Goal: Task Accomplishment & Management: Manage account settings

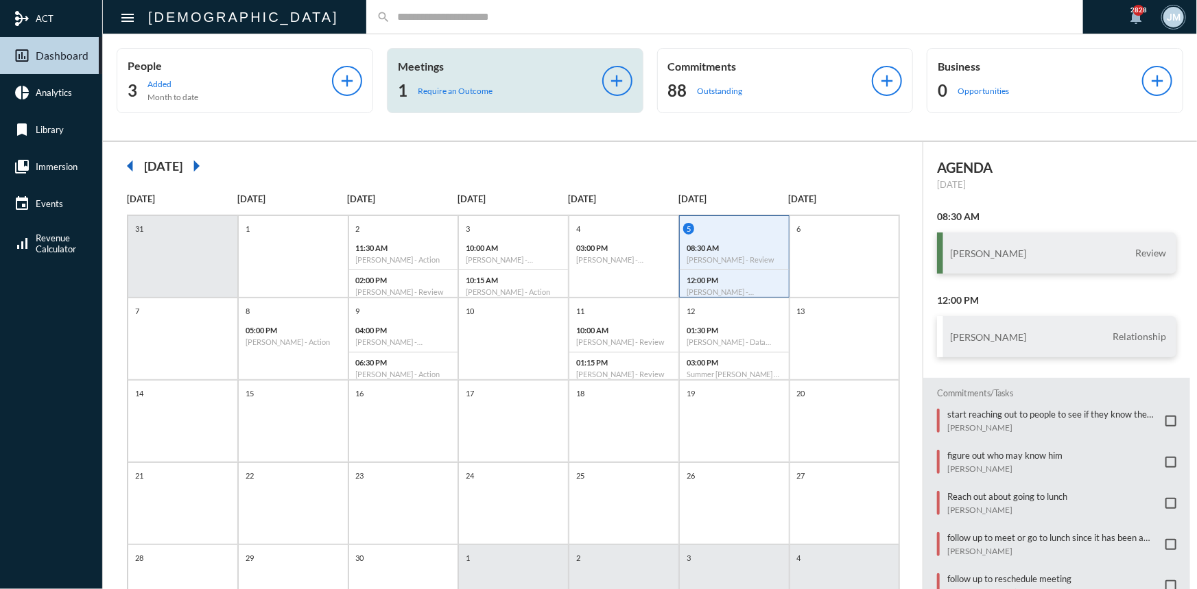
click at [425, 65] on p "Meetings" at bounding box center [500, 66] width 204 height 13
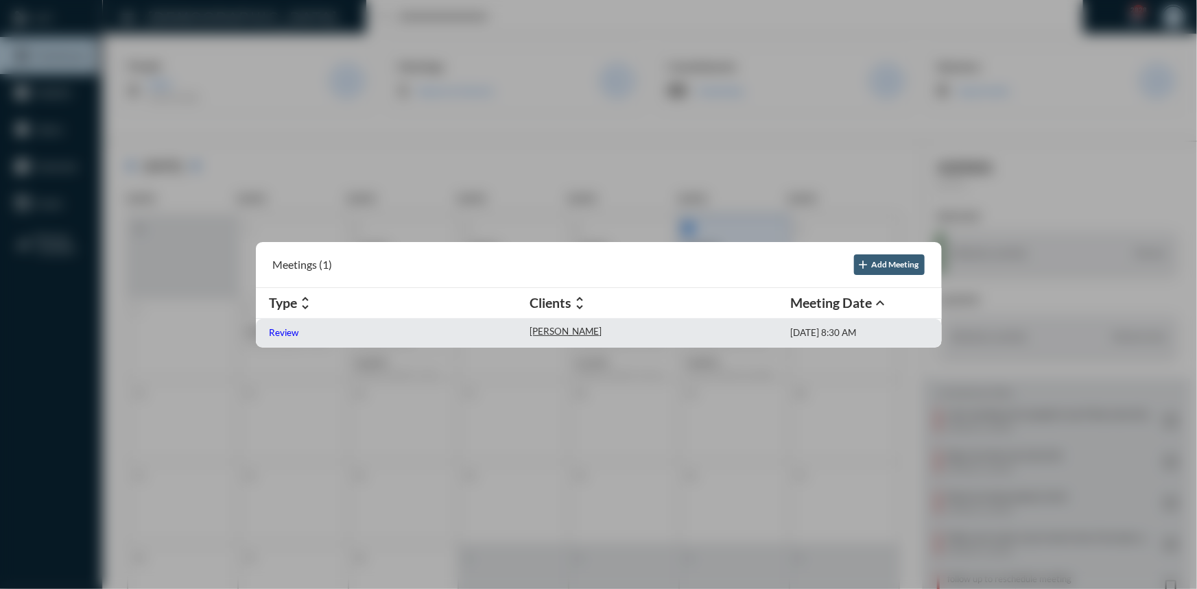
click at [289, 333] on p "Review" at bounding box center [285, 332] width 30 height 11
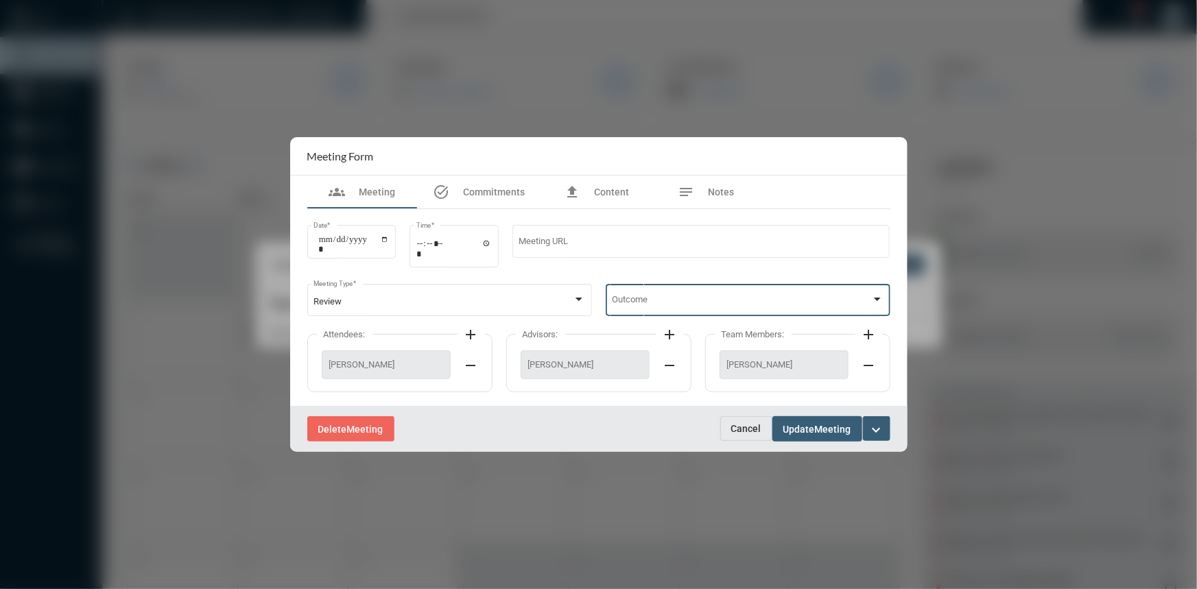
click at [882, 294] on div at bounding box center [877, 299] width 12 height 11
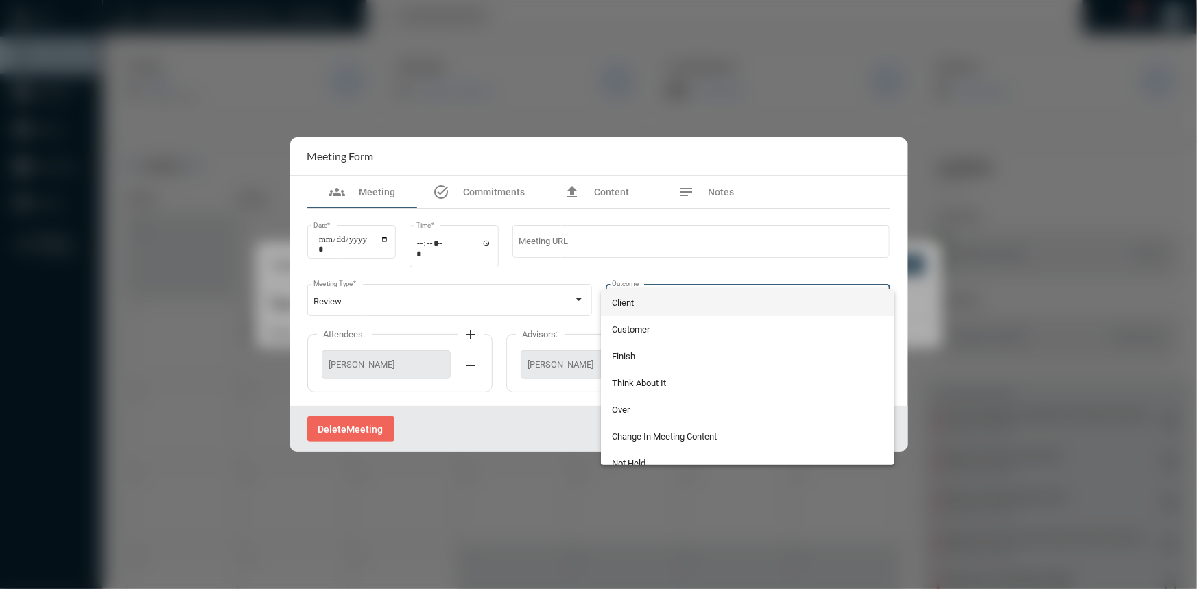
click at [633, 301] on span "Client" at bounding box center [748, 303] width 272 height 27
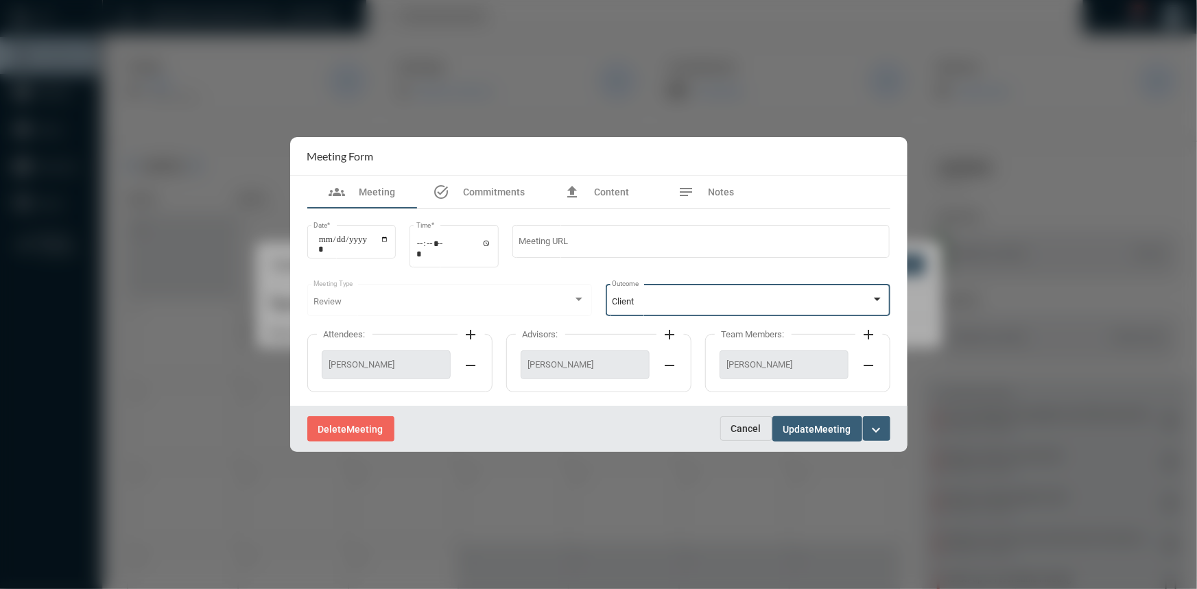
click at [797, 437] on button "Update Meeting" at bounding box center [818, 428] width 90 height 25
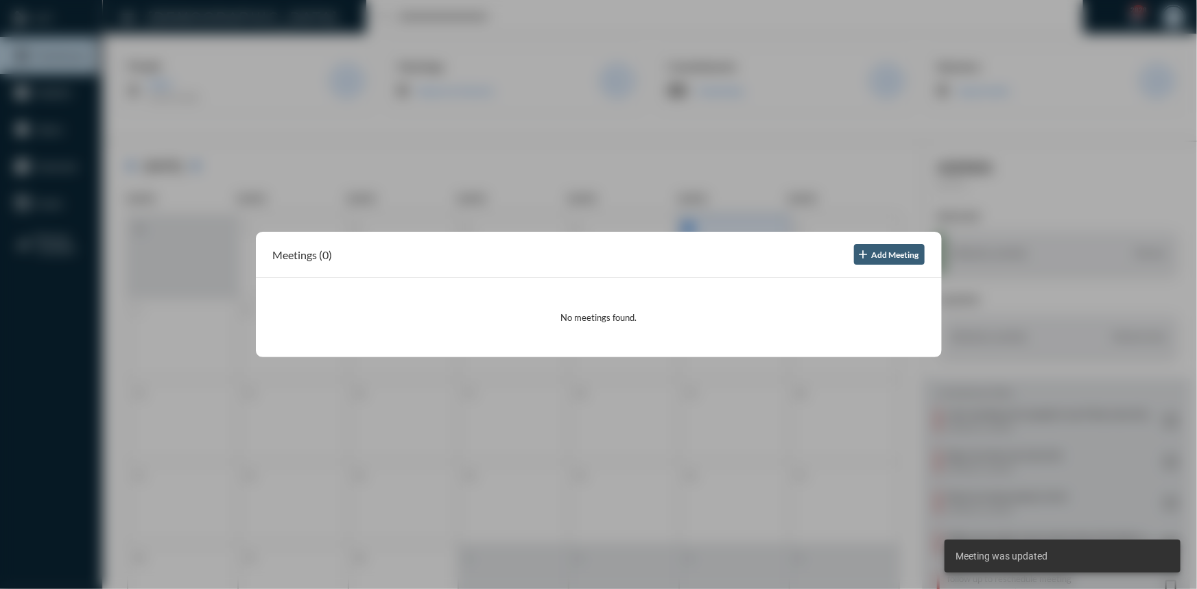
click at [943, 197] on div at bounding box center [598, 294] width 1197 height 589
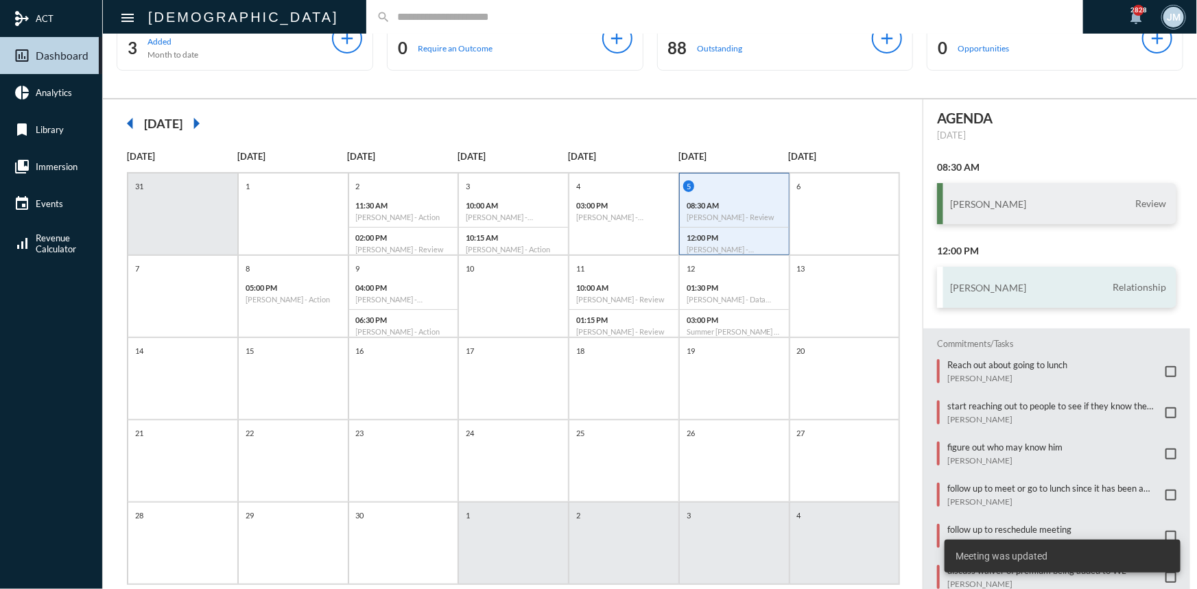
scroll to position [71, 0]
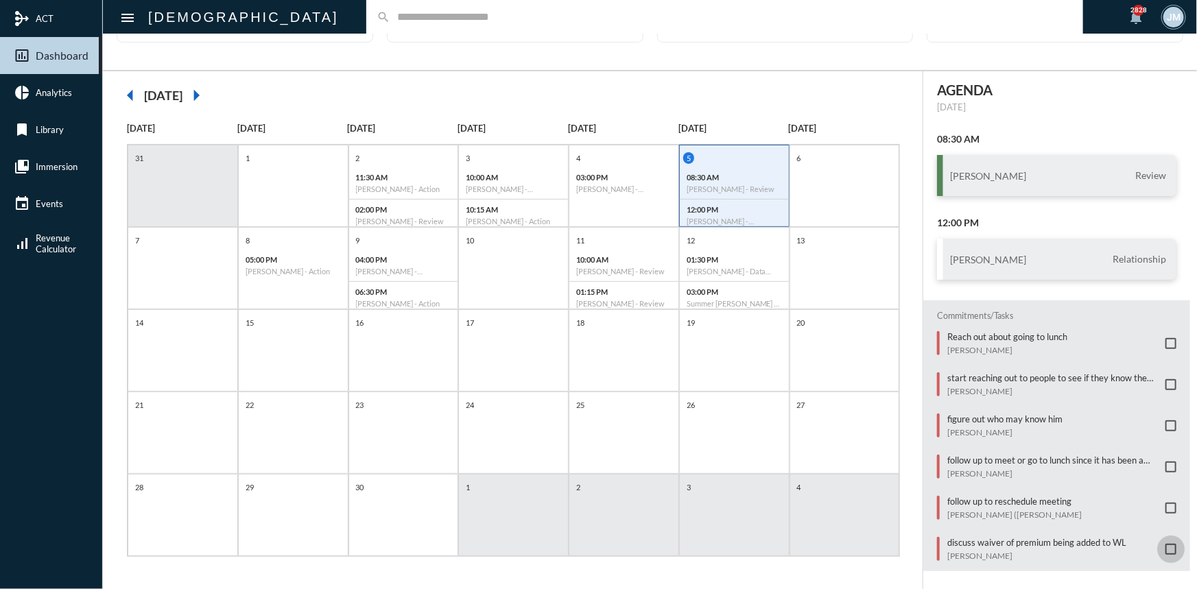
click at [1169, 544] on span at bounding box center [1171, 549] width 11 height 11
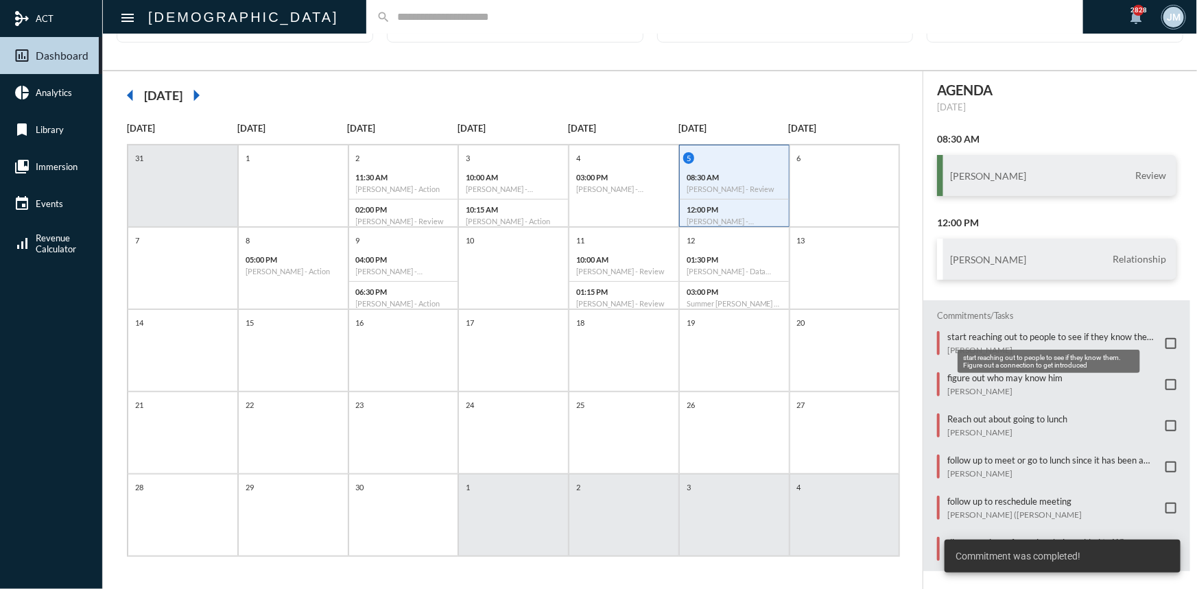
click at [965, 333] on p "start reaching out to people to see if they know them. Figure out a connection …" at bounding box center [1053, 336] width 211 height 11
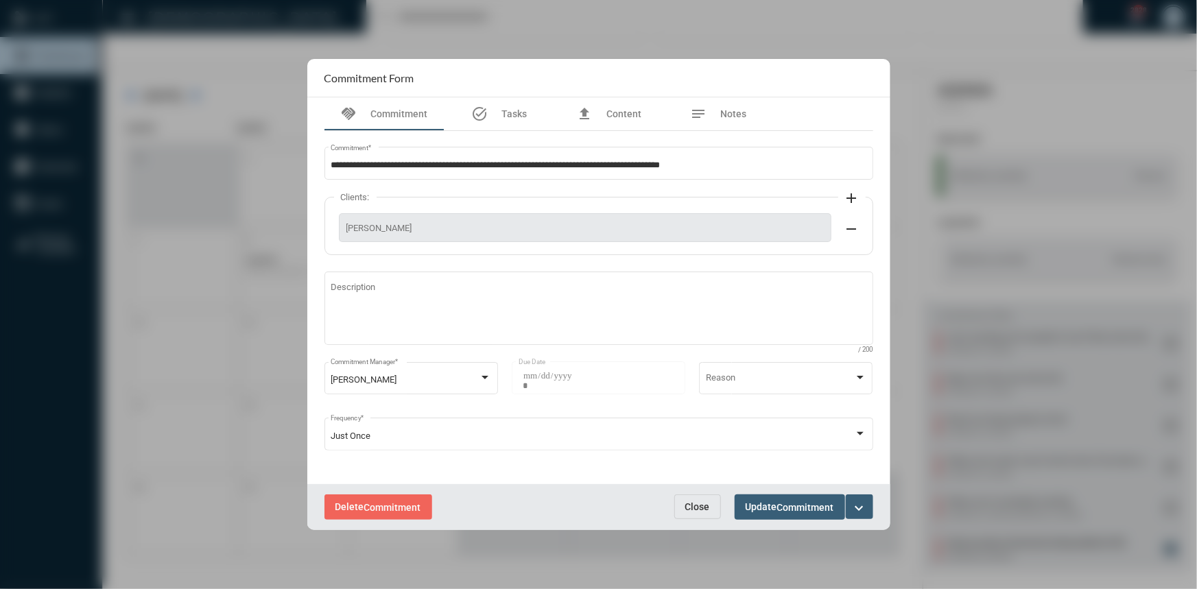
click at [861, 501] on mat-icon "expand_more" at bounding box center [860, 508] width 16 height 16
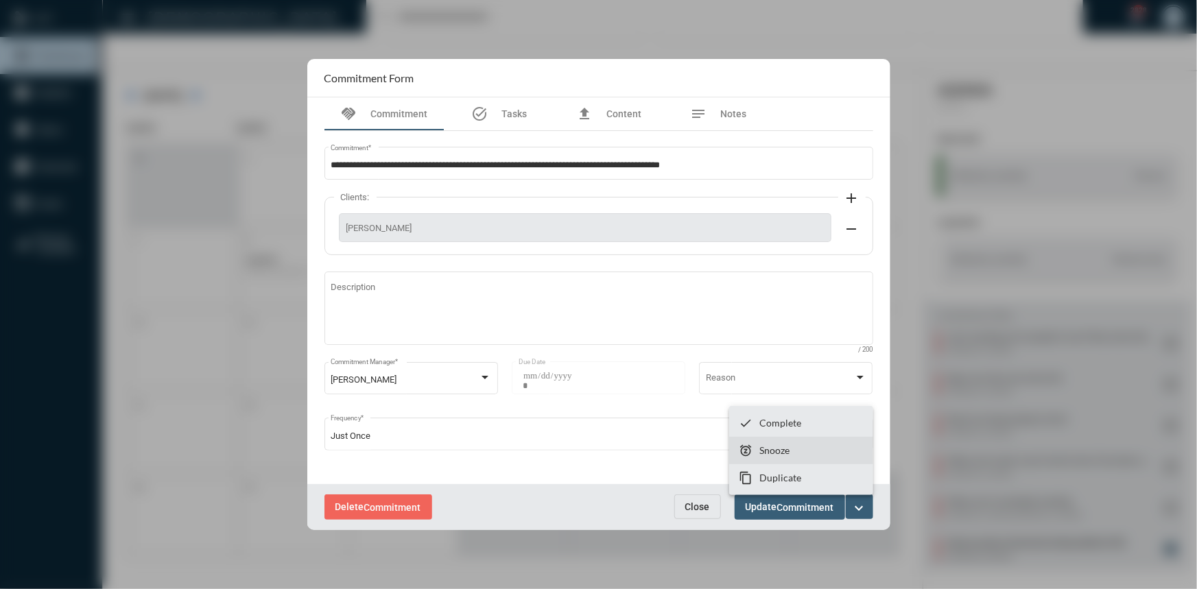
click at [777, 447] on p "Snooze" at bounding box center [775, 451] width 30 height 12
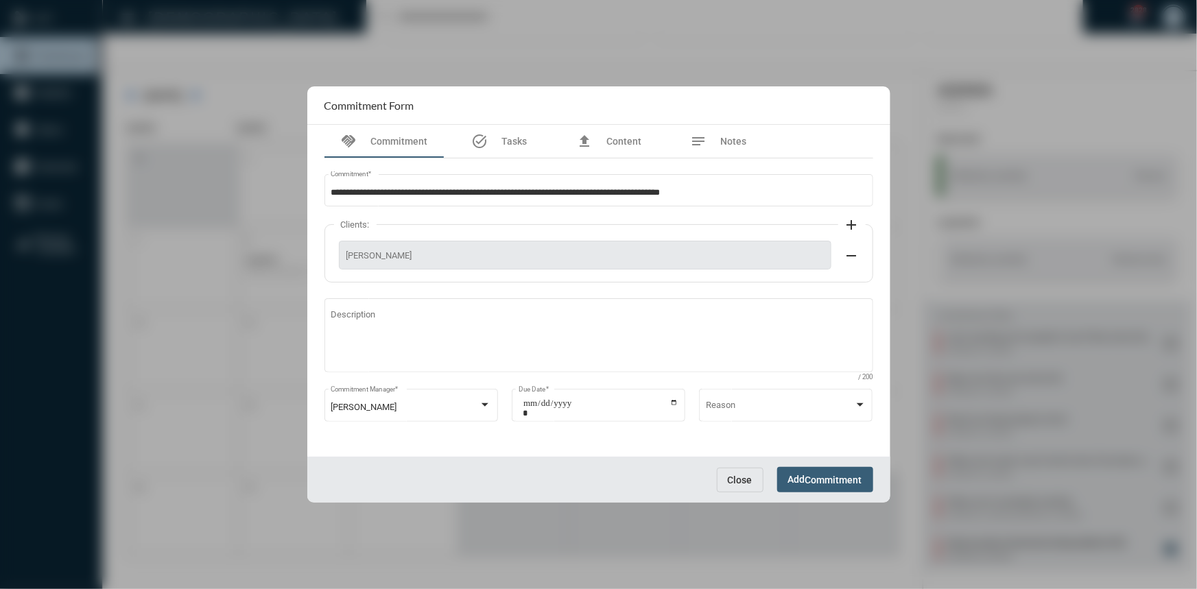
click at [745, 480] on span "Close" at bounding box center [740, 480] width 25 height 11
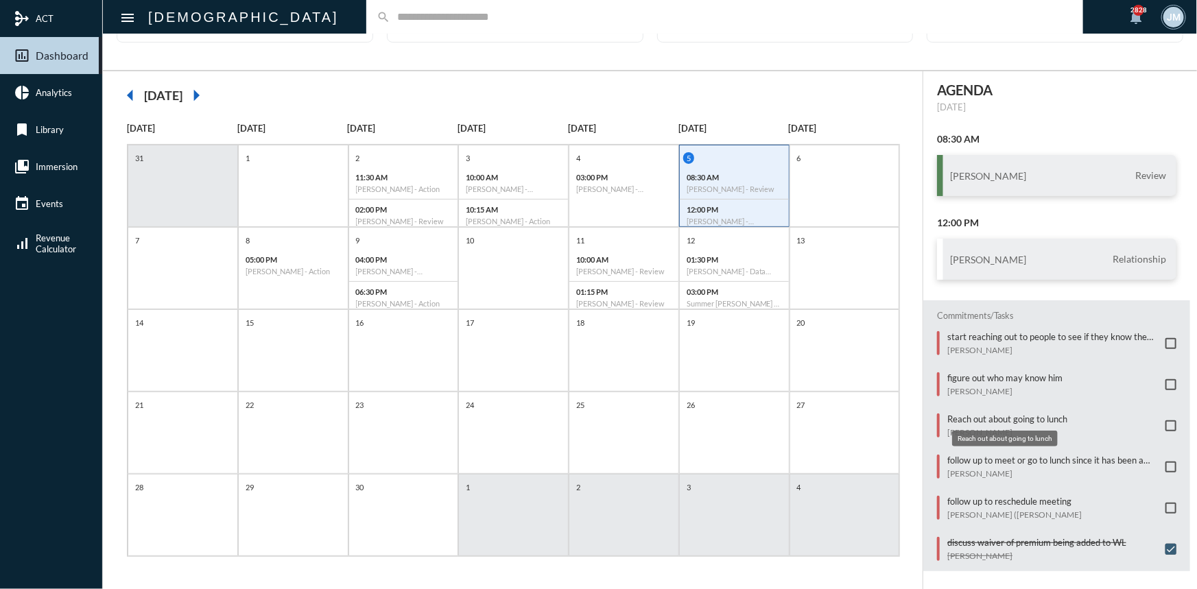
click at [1005, 414] on p "Reach out about going to lunch" at bounding box center [1008, 419] width 120 height 11
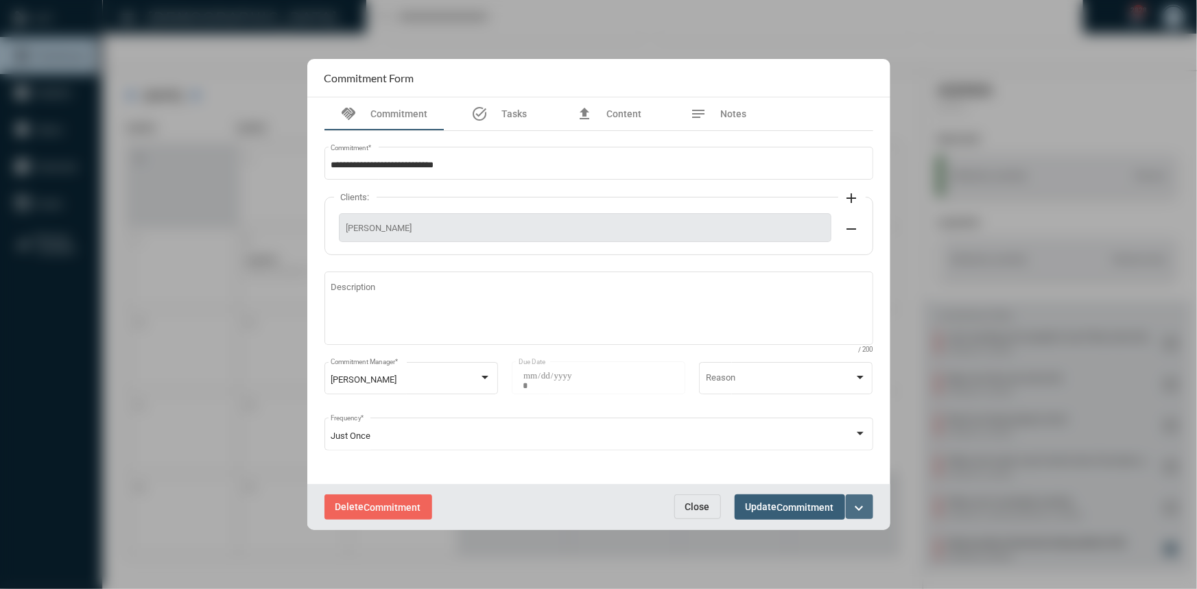
click at [860, 496] on button "expand_more" at bounding box center [859, 507] width 27 height 25
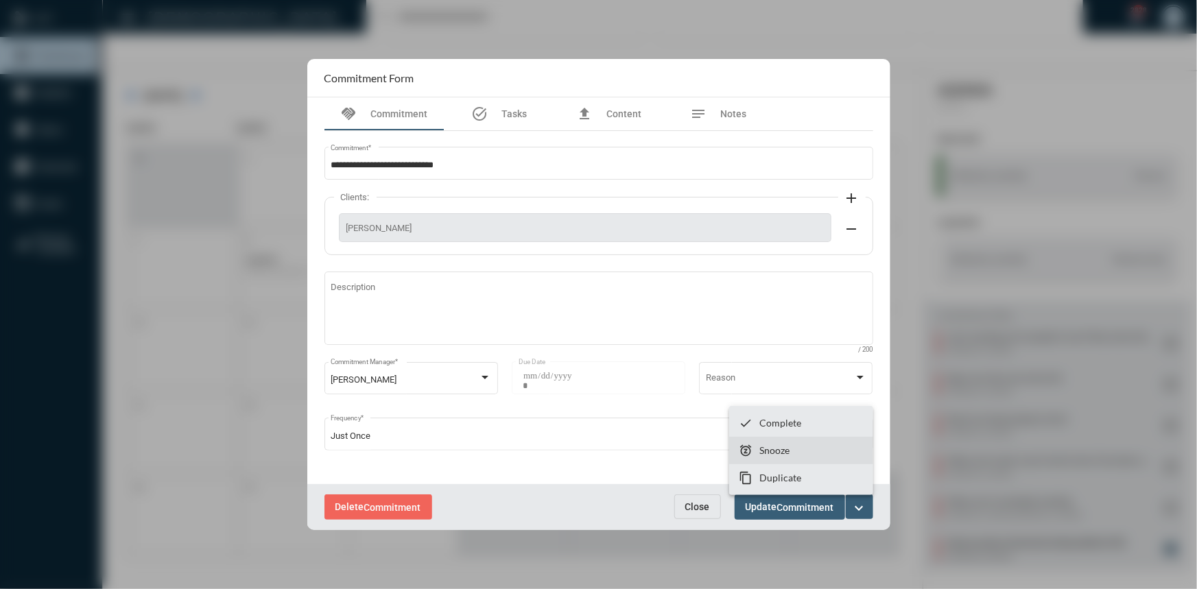
click at [814, 460] on section "snooze Snooze" at bounding box center [801, 450] width 144 height 27
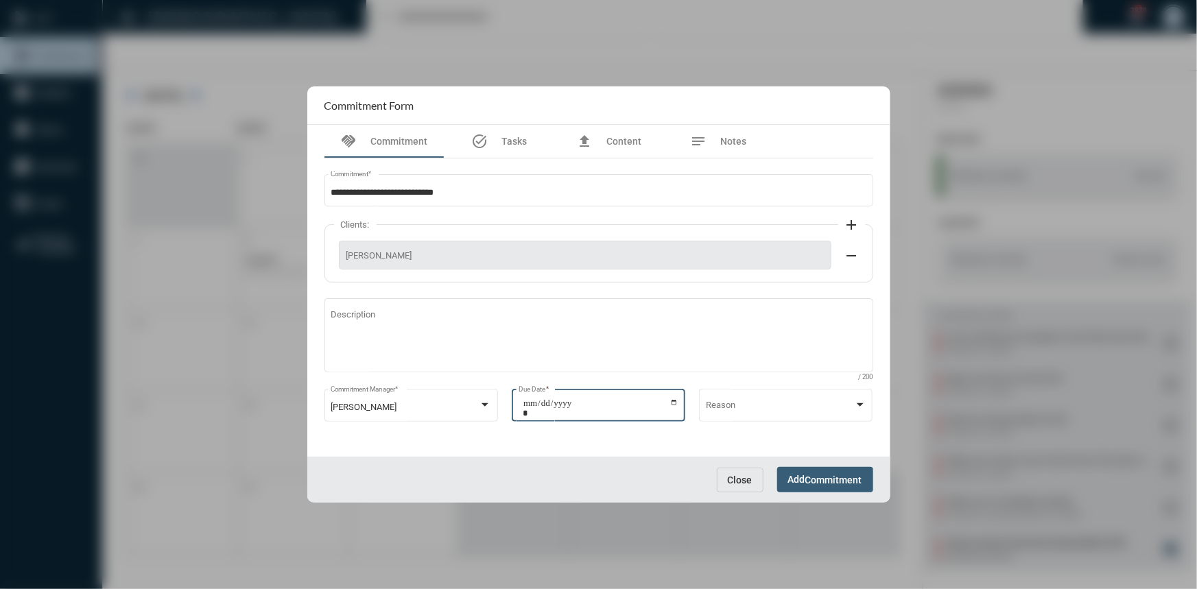
click at [673, 403] on input "**********" at bounding box center [601, 408] width 156 height 19
type input "**********"
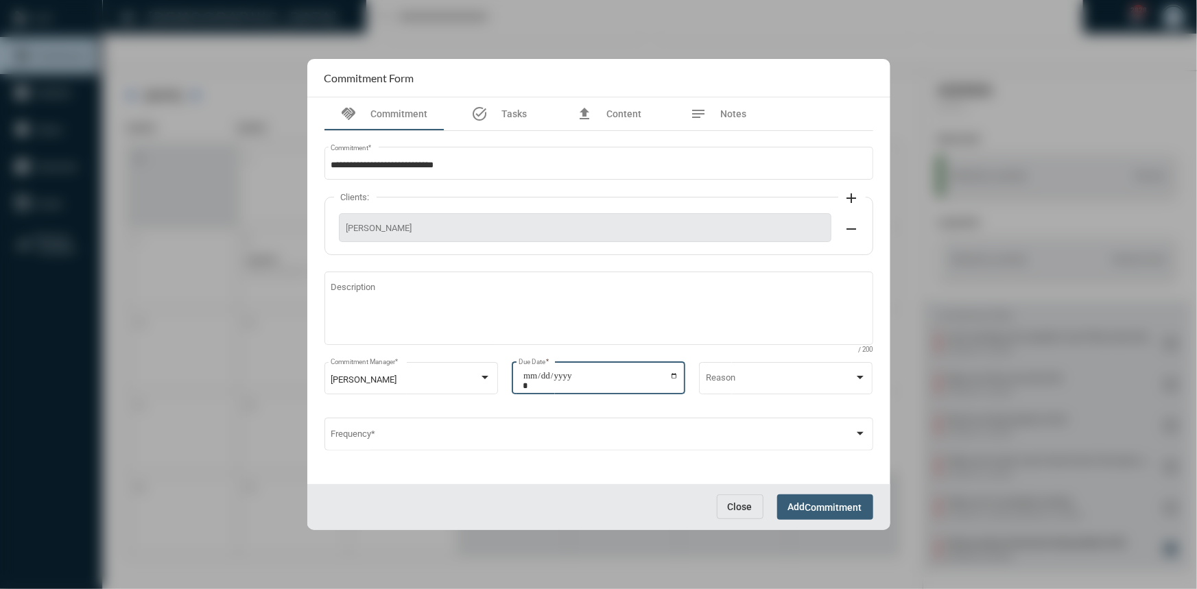
click at [812, 502] on span "Commitment" at bounding box center [834, 507] width 57 height 11
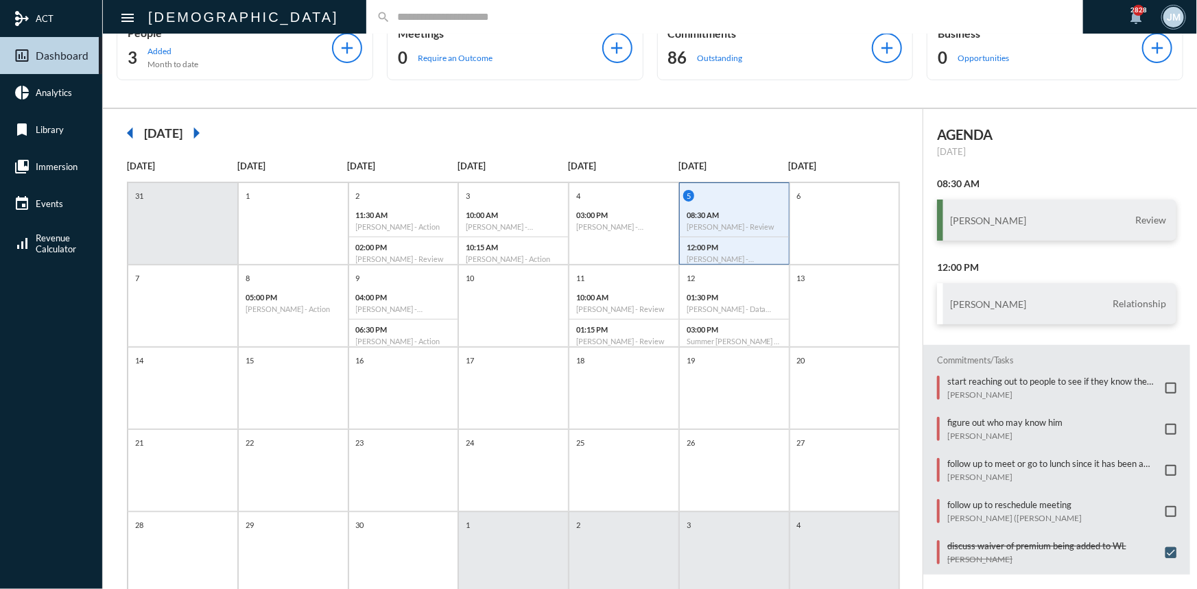
scroll to position [0, 0]
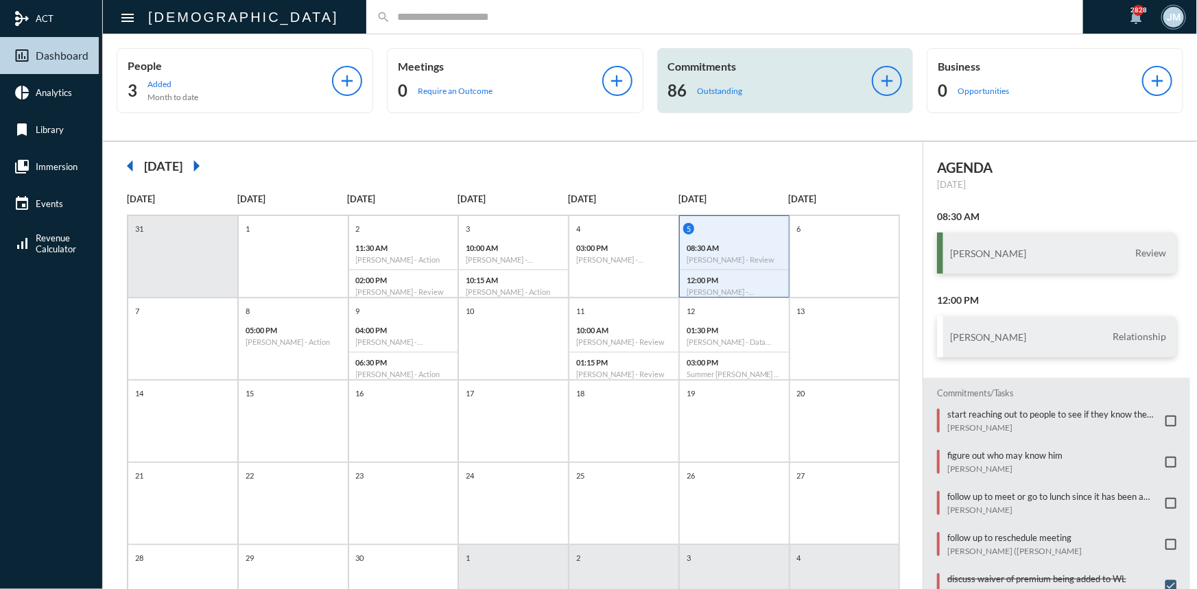
click at [681, 64] on p "Commitments" at bounding box center [770, 66] width 204 height 13
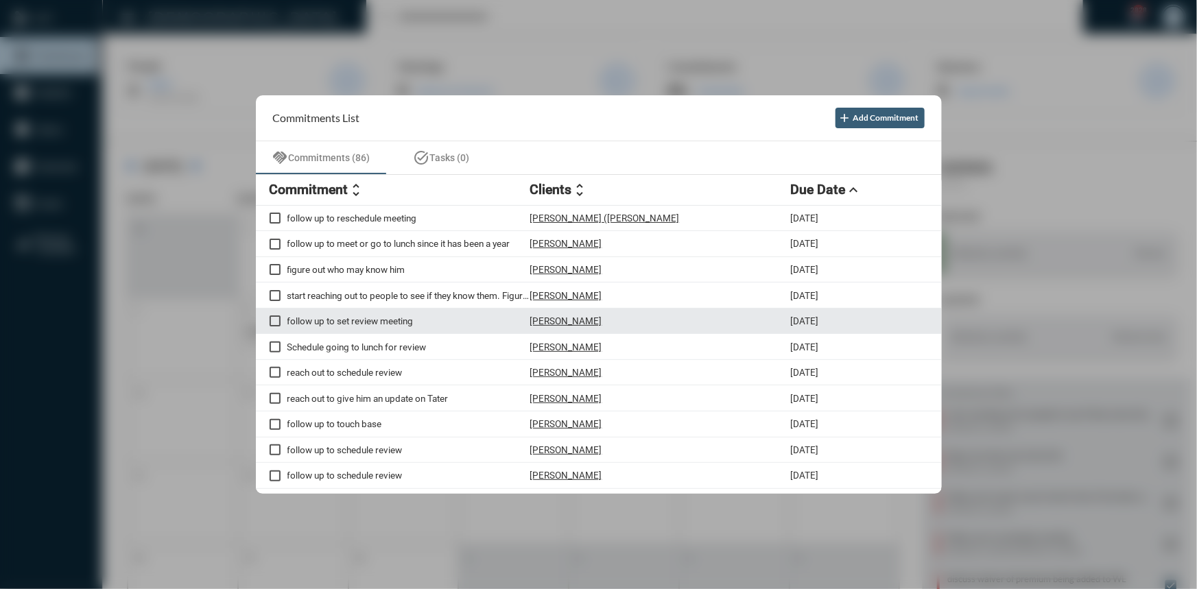
click at [274, 322] on span at bounding box center [275, 321] width 11 height 11
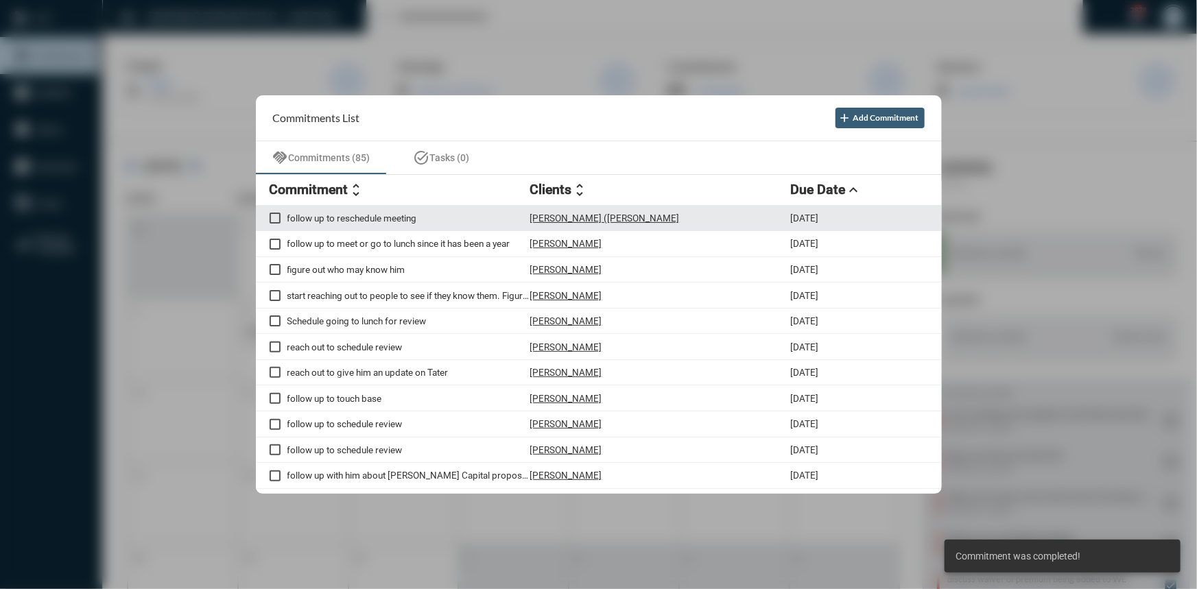
click at [398, 213] on p "follow up to reschedule meeting" at bounding box center [408, 218] width 243 height 11
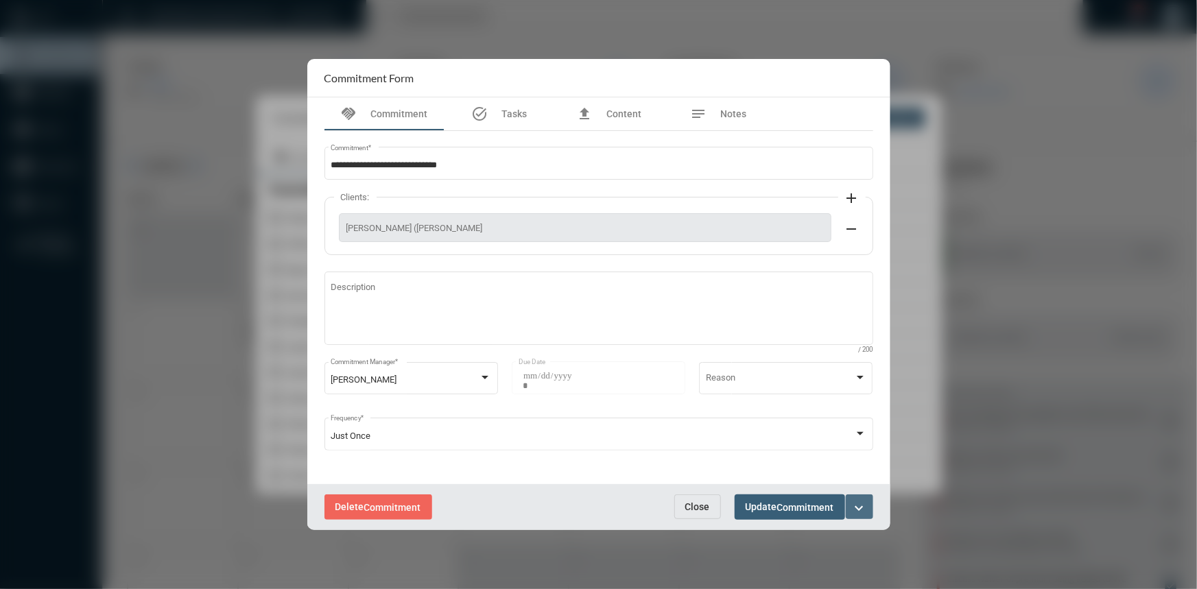
click at [854, 502] on mat-icon "expand_more" at bounding box center [860, 508] width 16 height 16
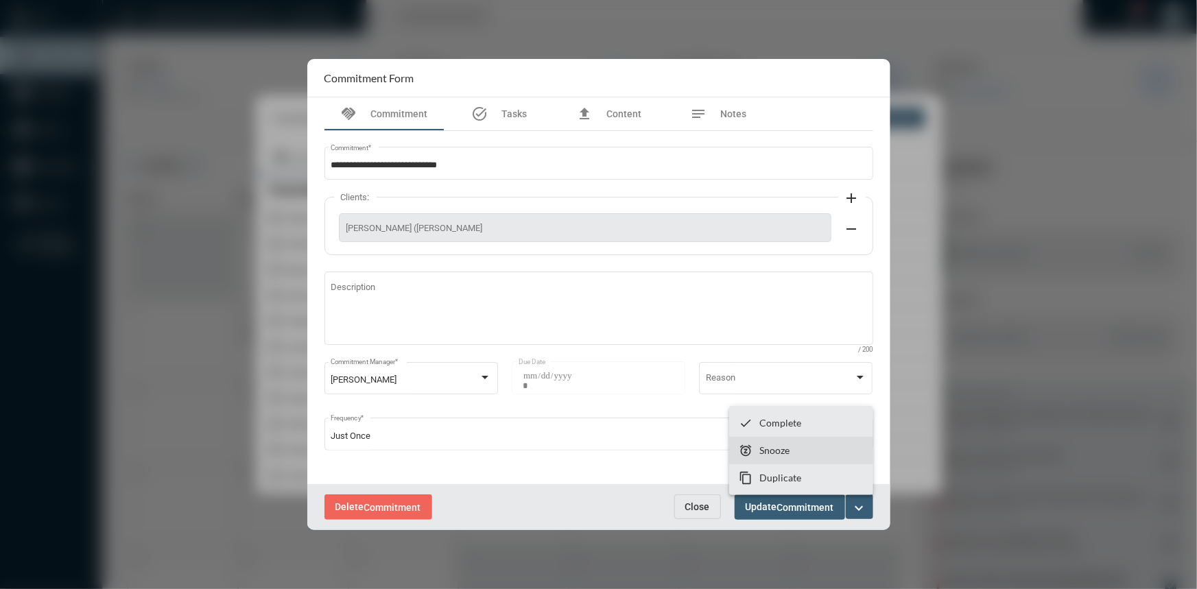
click at [783, 454] on p "Snooze" at bounding box center [775, 451] width 30 height 12
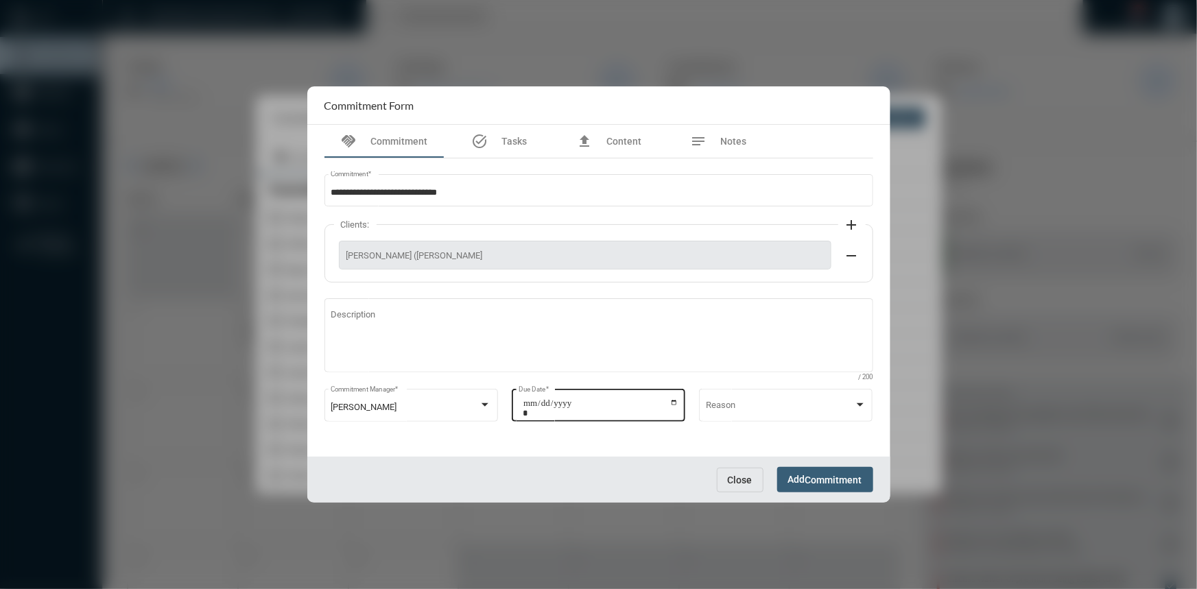
click at [672, 405] on input "**********" at bounding box center [601, 408] width 156 height 19
type input "**********"
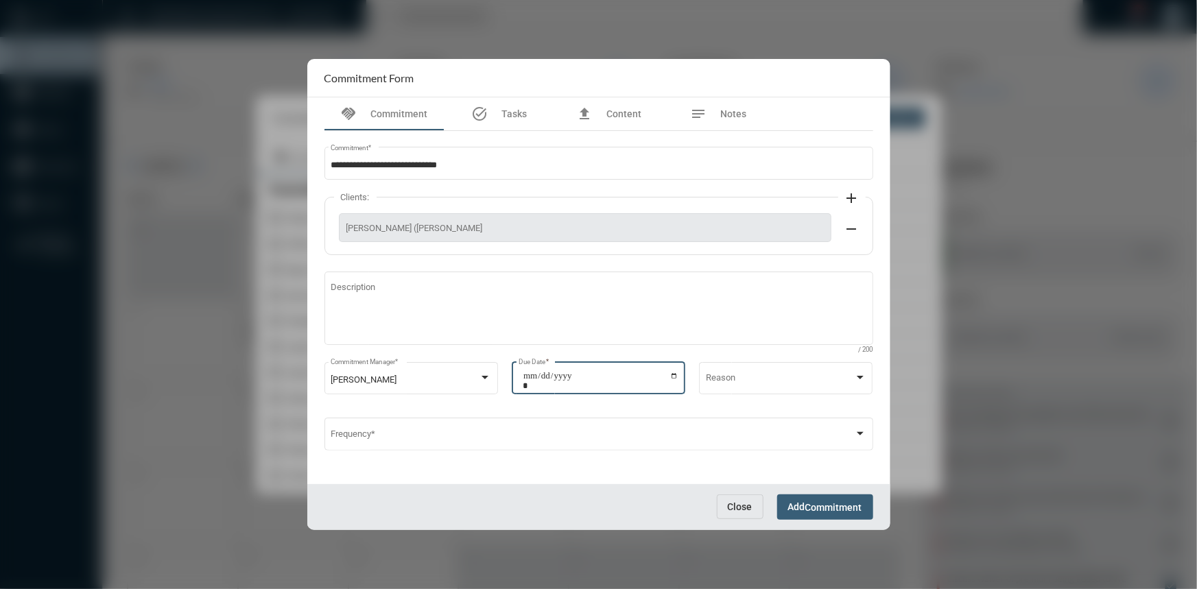
click at [823, 496] on button "Add Commitment" at bounding box center [825, 507] width 96 height 25
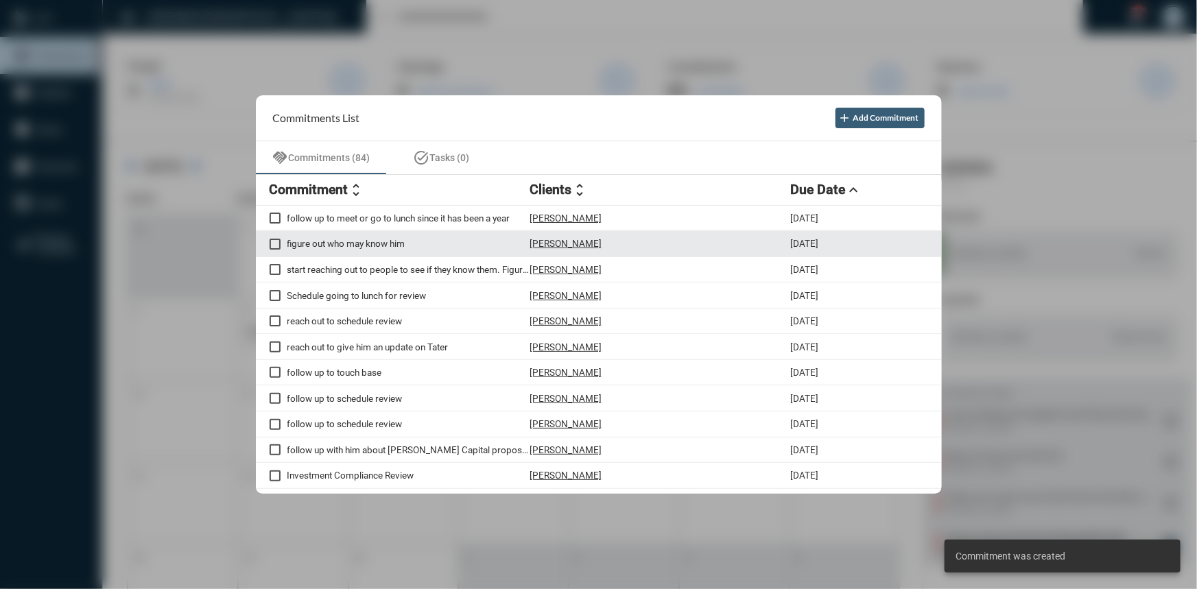
click at [372, 242] on p "figure out who may know him" at bounding box center [408, 243] width 243 height 11
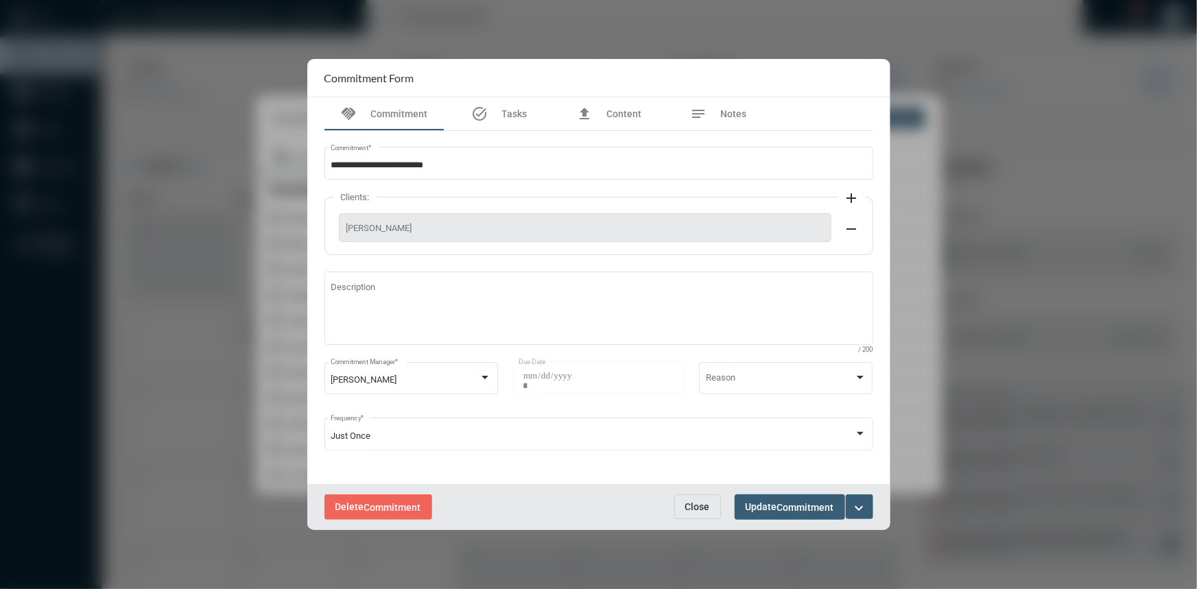
click at [853, 500] on mat-icon "expand_more" at bounding box center [860, 508] width 16 height 16
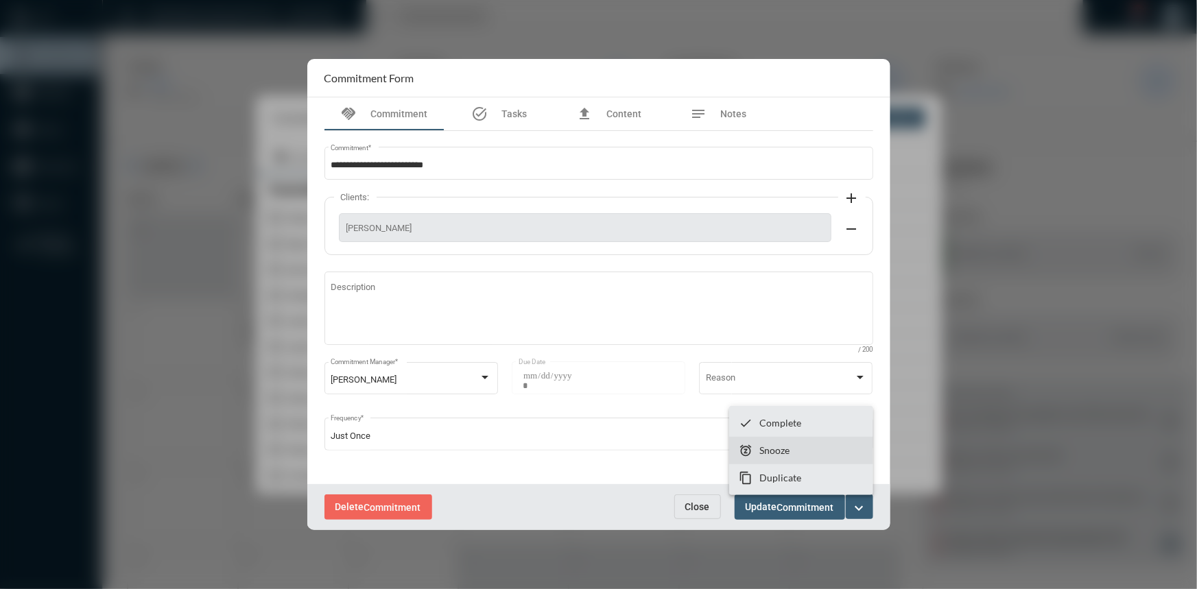
click at [803, 451] on section "snooze Snooze" at bounding box center [801, 450] width 144 height 27
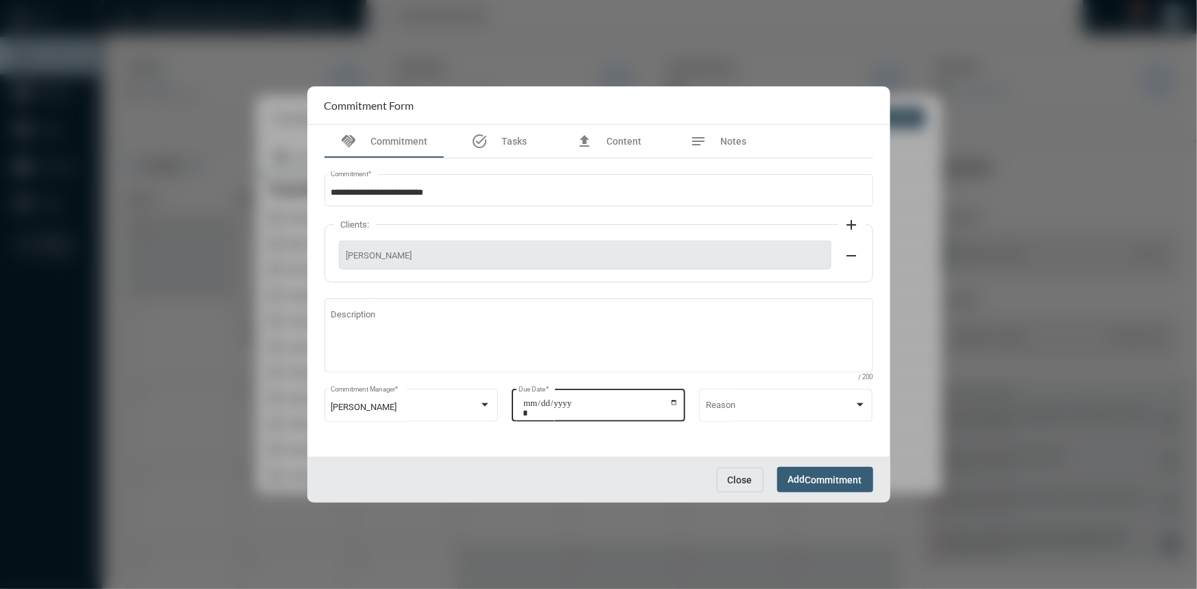
click at [675, 404] on input "**********" at bounding box center [601, 408] width 156 height 19
type input "**********"
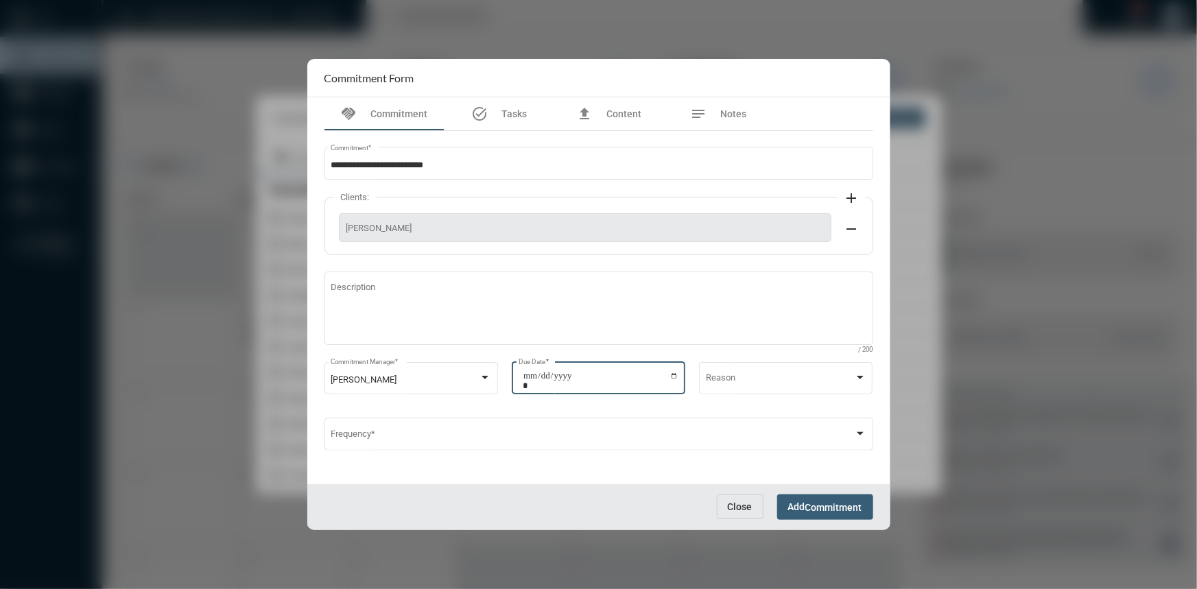
click at [817, 511] on span "Commitment" at bounding box center [834, 507] width 57 height 11
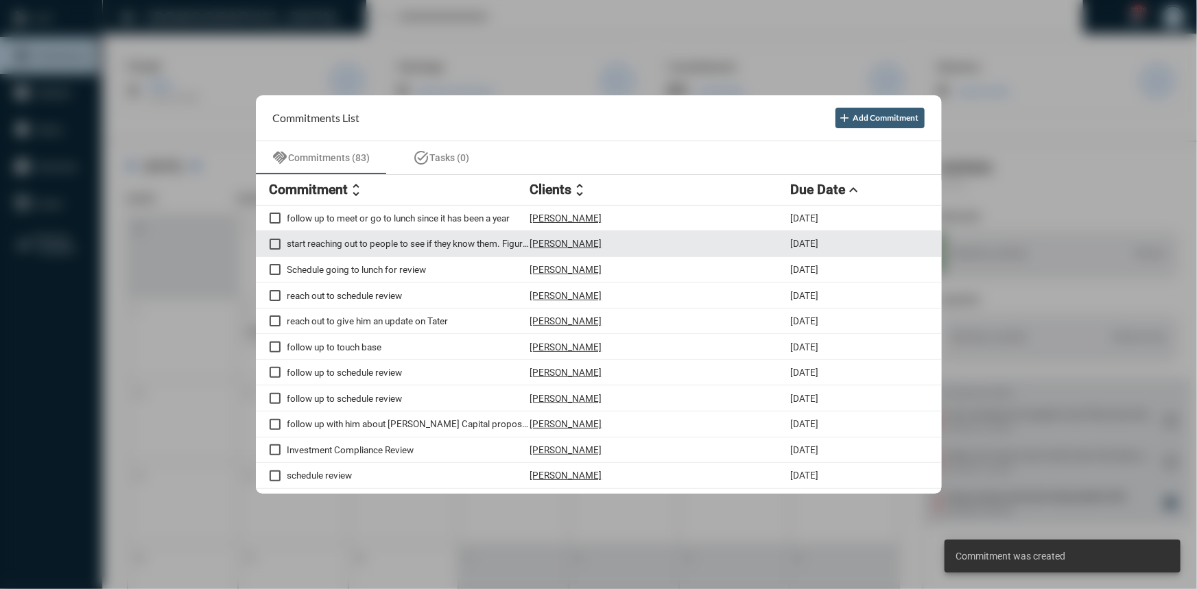
click at [431, 241] on p "start reaching out to people to see if they know them. Figure out a connection …" at bounding box center [408, 243] width 243 height 11
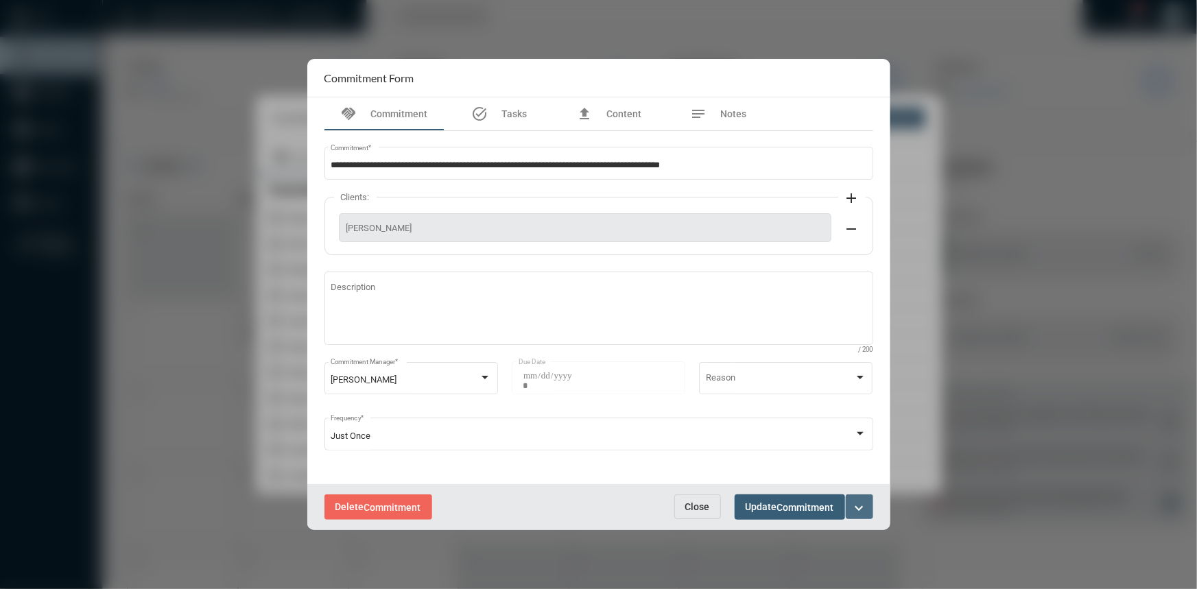
click at [863, 501] on mat-icon "expand_more" at bounding box center [860, 508] width 16 height 16
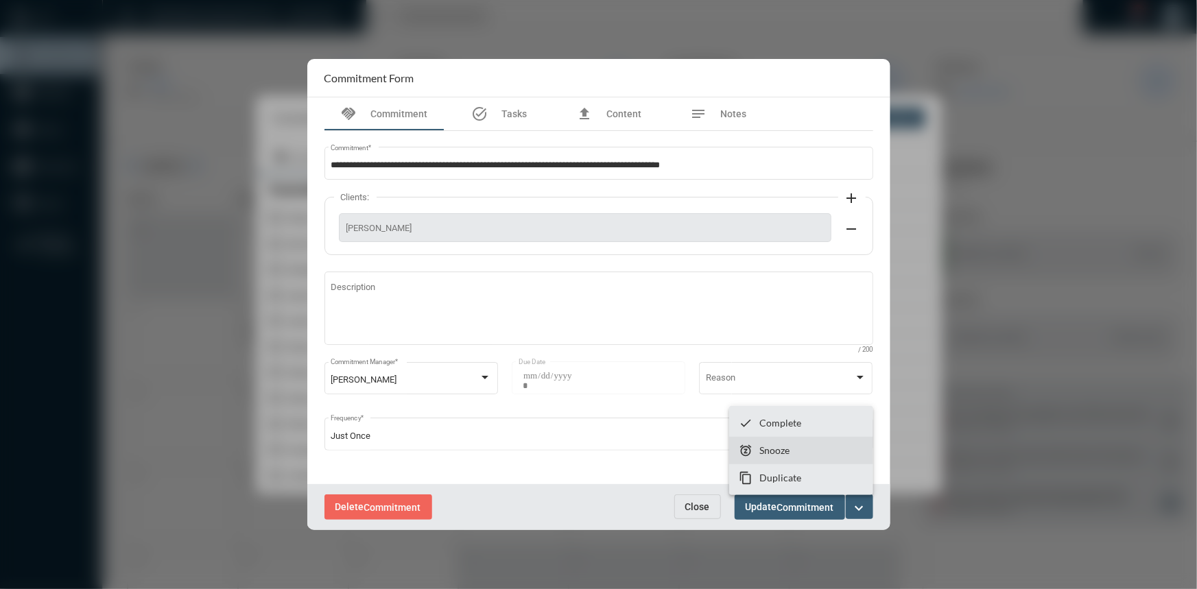
click at [766, 450] on p "Snooze" at bounding box center [775, 451] width 30 height 12
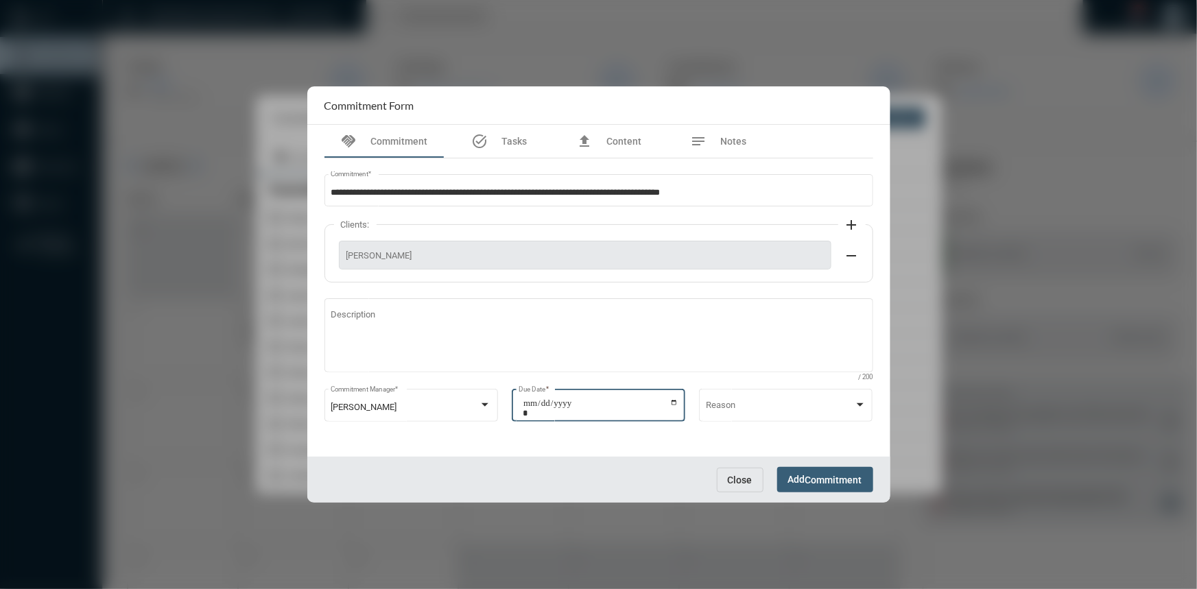
click at [677, 401] on input "**********" at bounding box center [601, 408] width 156 height 19
type input "**********"
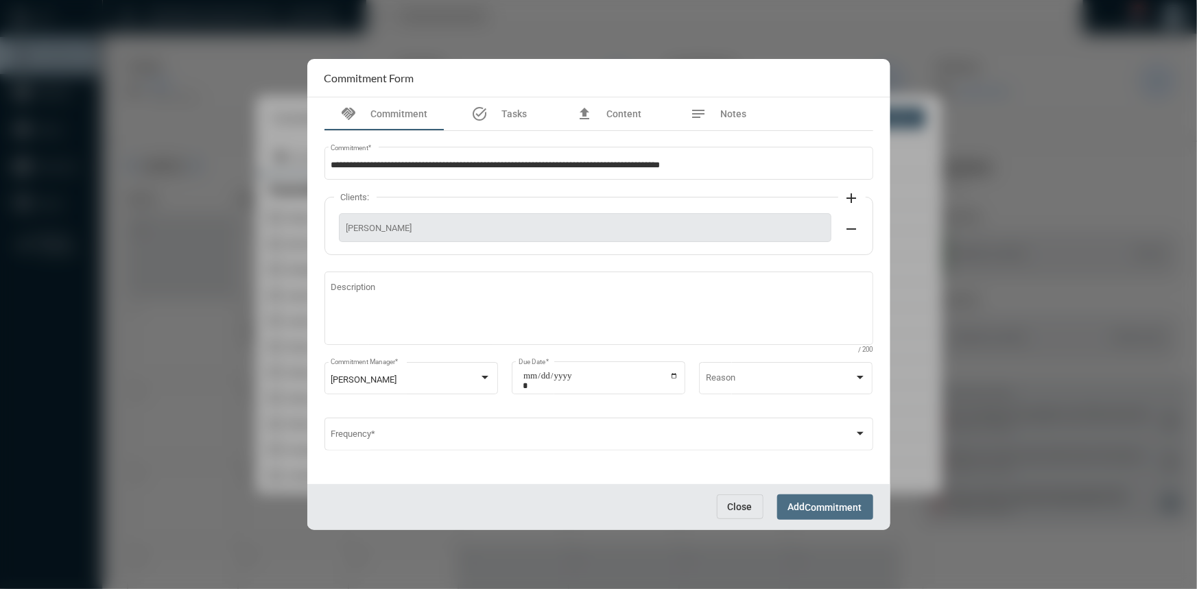
click at [844, 511] on span "Commitment" at bounding box center [834, 507] width 57 height 11
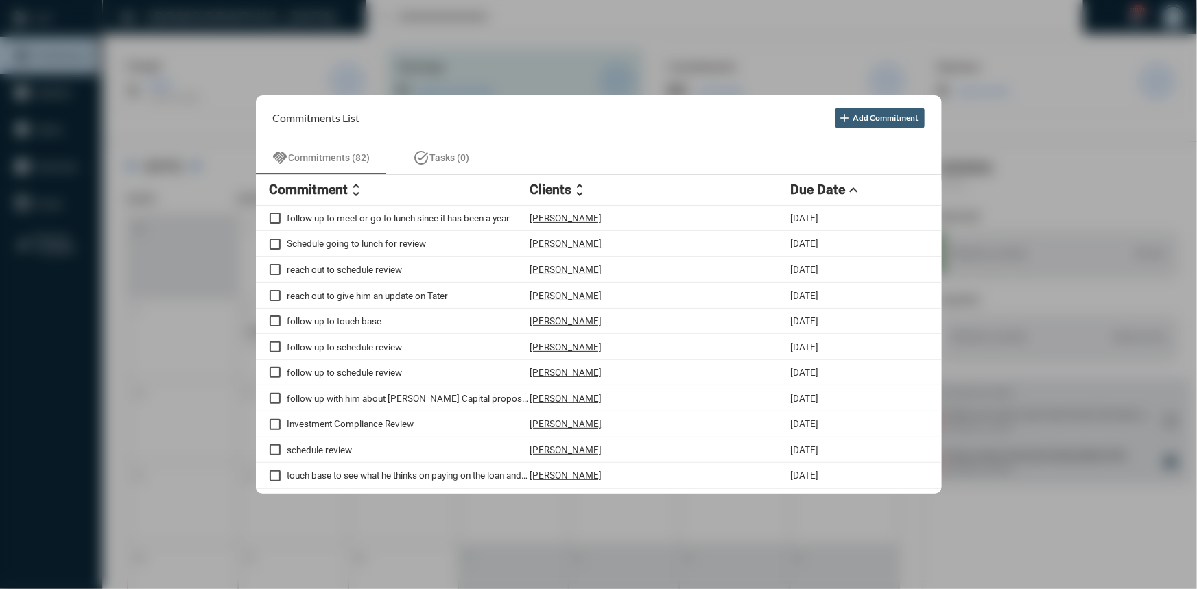
click at [518, 51] on div at bounding box center [598, 294] width 1197 height 589
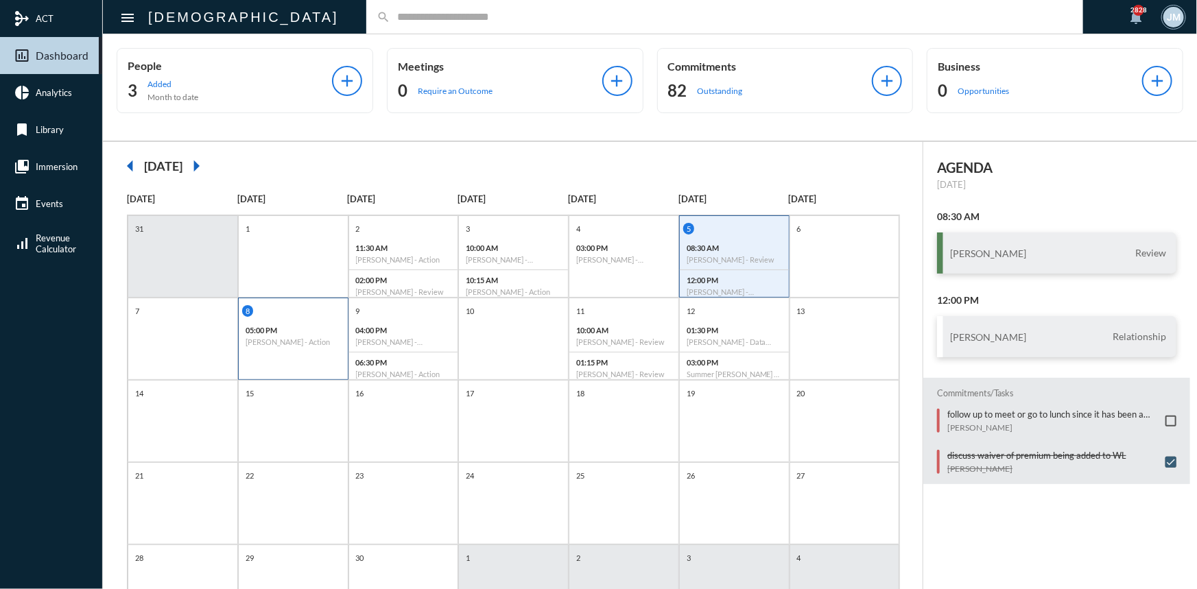
click at [295, 357] on div "8 05:00 PM [PERSON_NAME] - Action" at bounding box center [293, 339] width 110 height 82
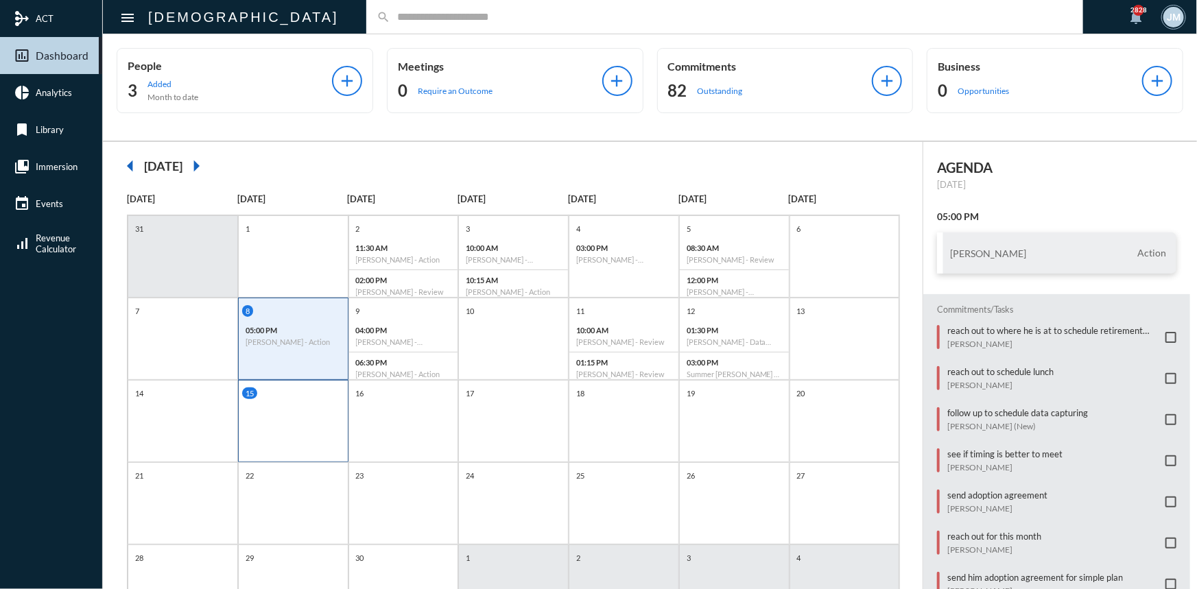
click at [290, 397] on div "15" at bounding box center [295, 394] width 106 height 12
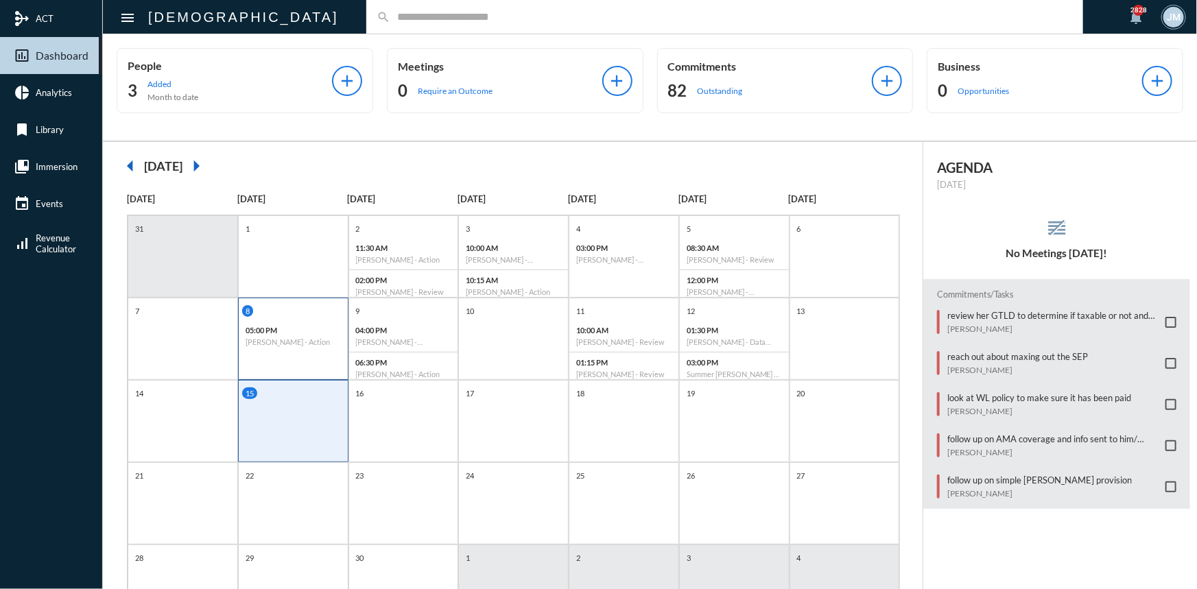
click at [286, 347] on div "05:00 PM [PERSON_NAME] - Action" at bounding box center [293, 336] width 109 height 32
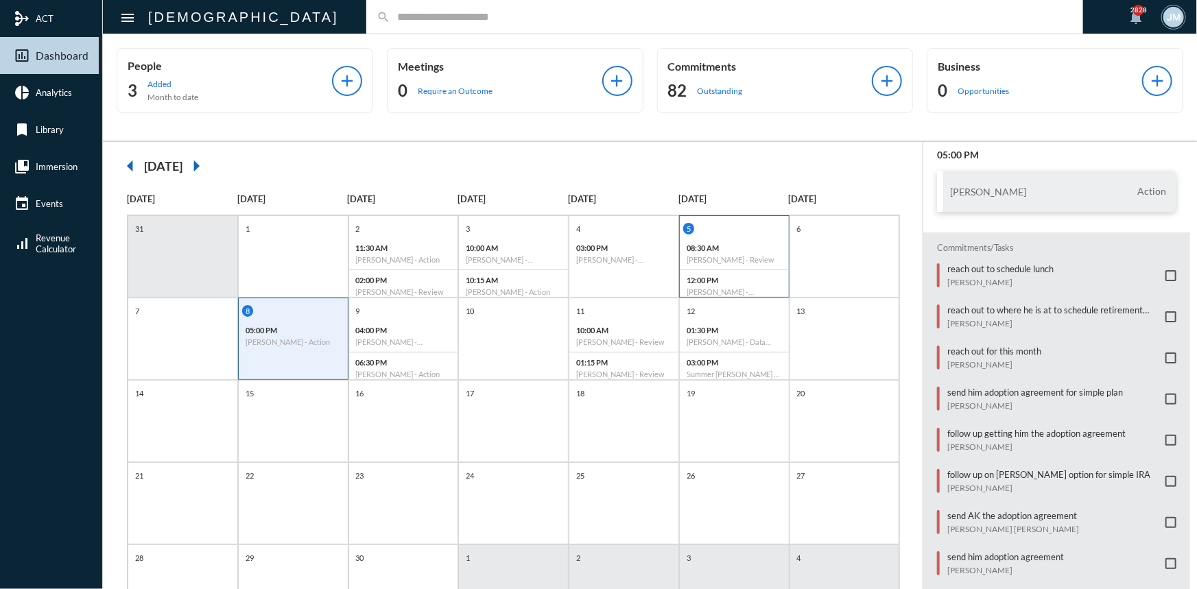
click at [734, 235] on div "5 08:30 AM [PERSON_NAME] - Review 12:00 PM [PERSON_NAME] - Relationship" at bounding box center [734, 262] width 109 height 79
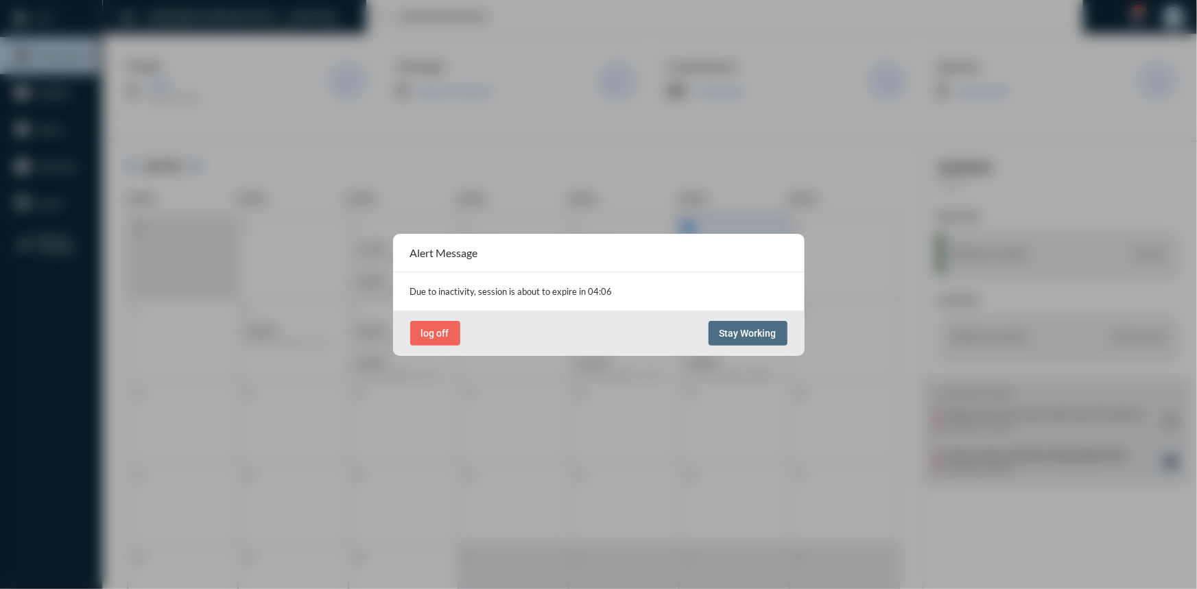
click at [741, 331] on span "Stay Working" at bounding box center [748, 333] width 57 height 11
click at [740, 328] on span "Stay Working" at bounding box center [748, 333] width 57 height 11
